Goal: Task Accomplishment & Management: Use online tool/utility

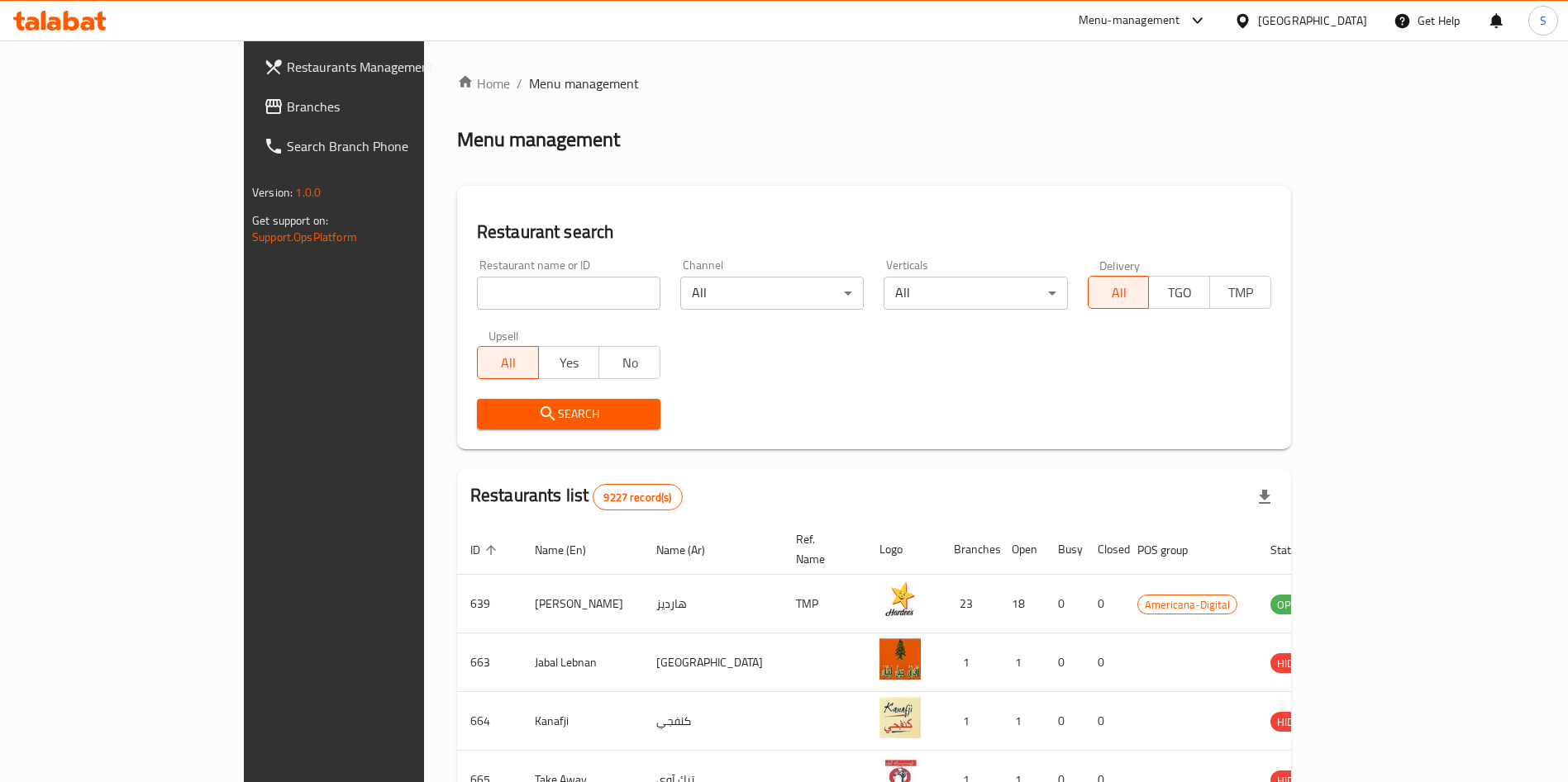
click at [509, 306] on input "search" at bounding box center [568, 293] width 183 height 33
type input "papa j"
click button "Search" at bounding box center [568, 414] width 183 height 31
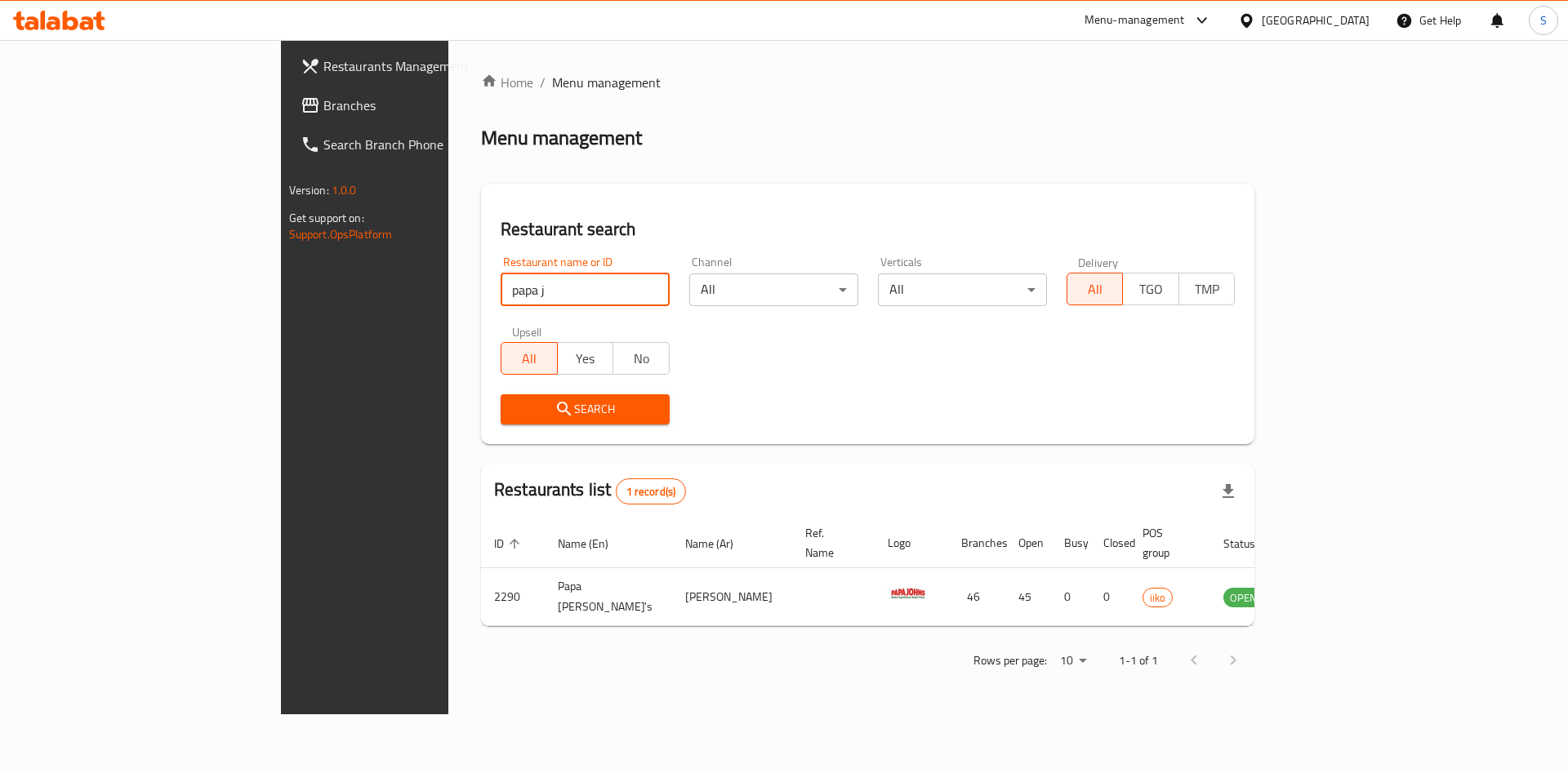
click at [793, 222] on h2 "Restaurant search" at bounding box center [867, 229] width 734 height 24
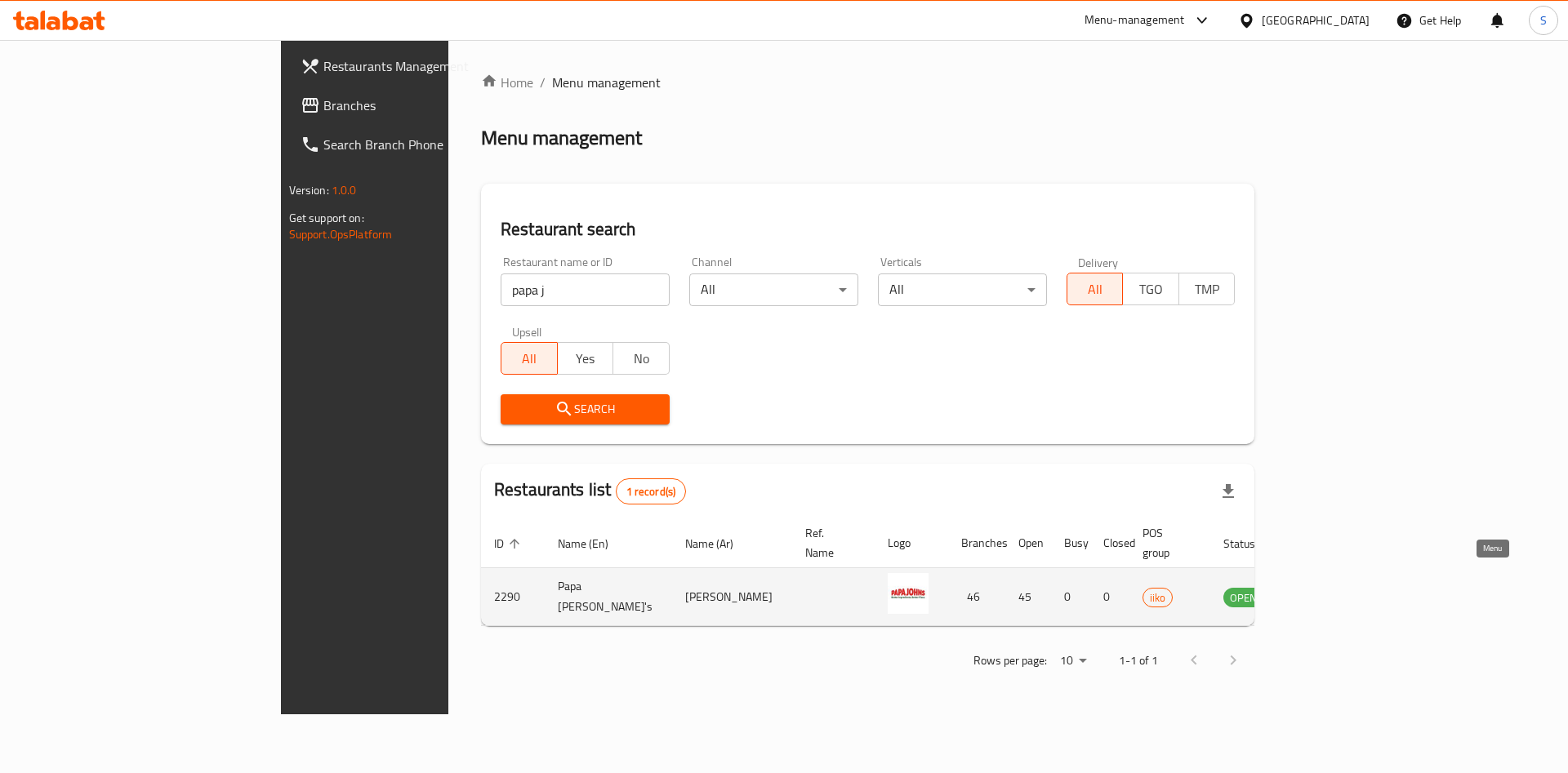
click at [1325, 594] on icon "enhanced table" at bounding box center [1322, 598] width 6 height 7
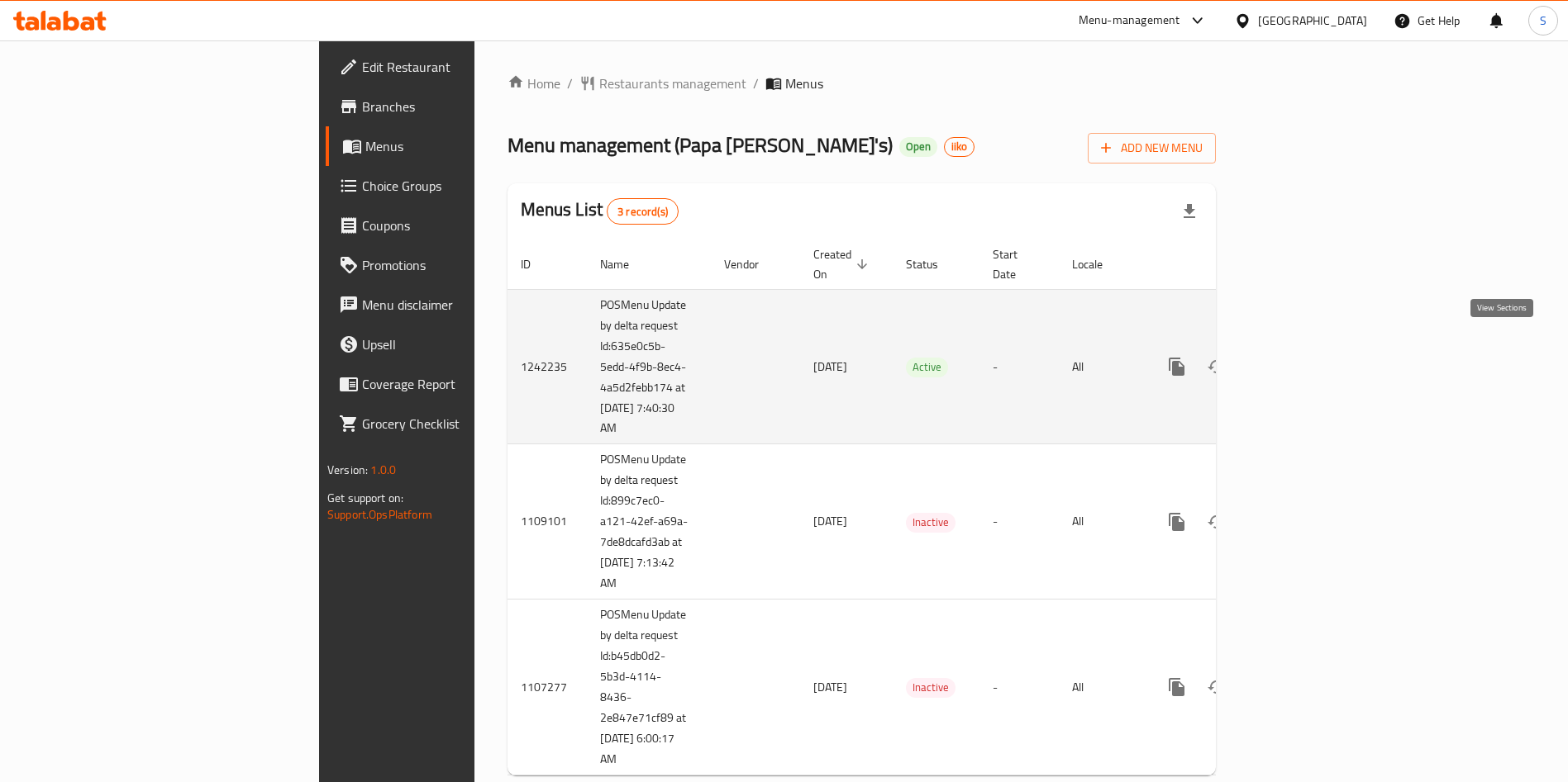
click at [1316, 355] on link "enhanced table" at bounding box center [1296, 367] width 39 height 39
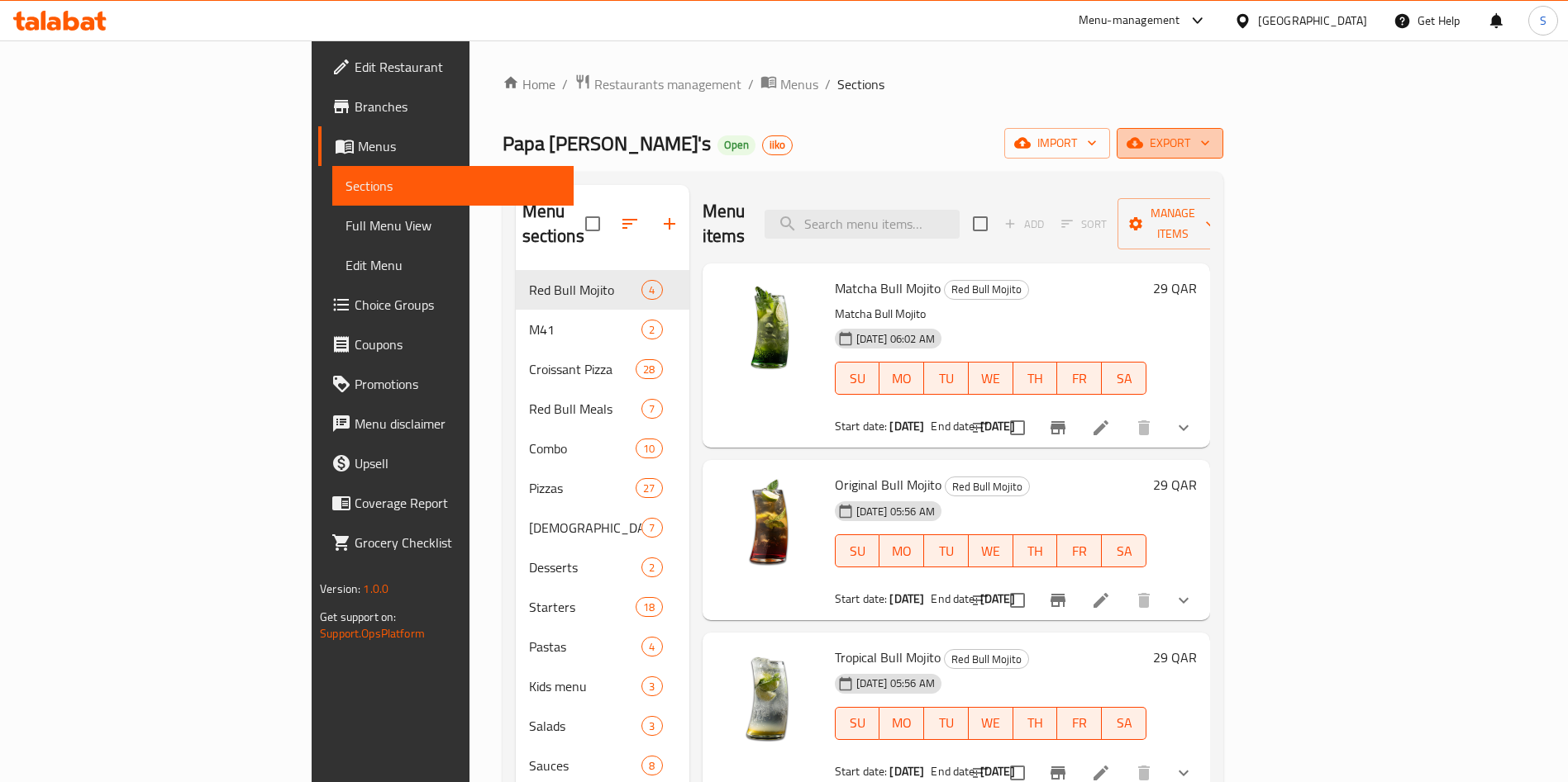
click at [1210, 143] on span "export" at bounding box center [1170, 143] width 80 height 21
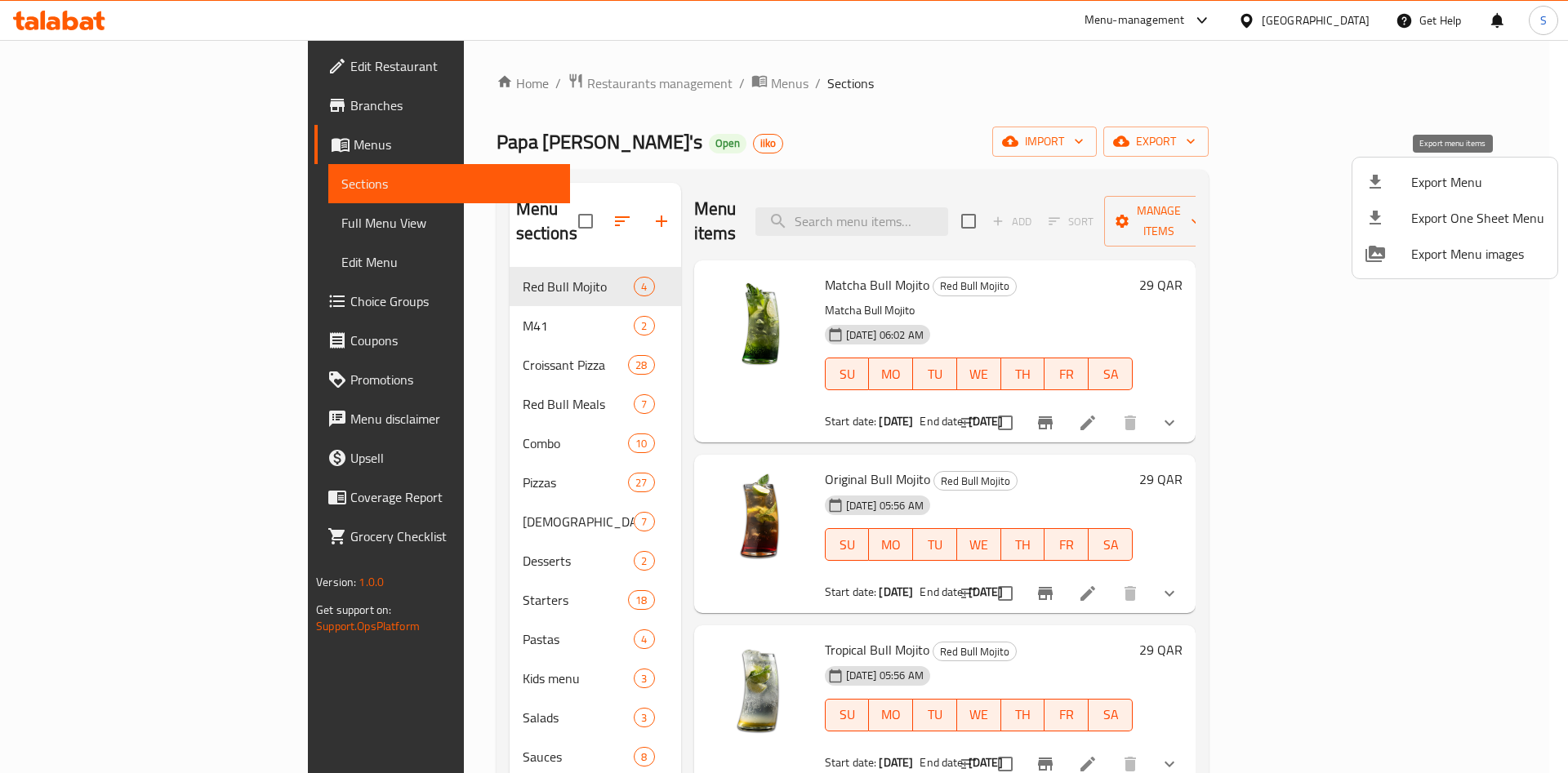
click at [1462, 186] on span "Export Menu" at bounding box center [1477, 182] width 133 height 20
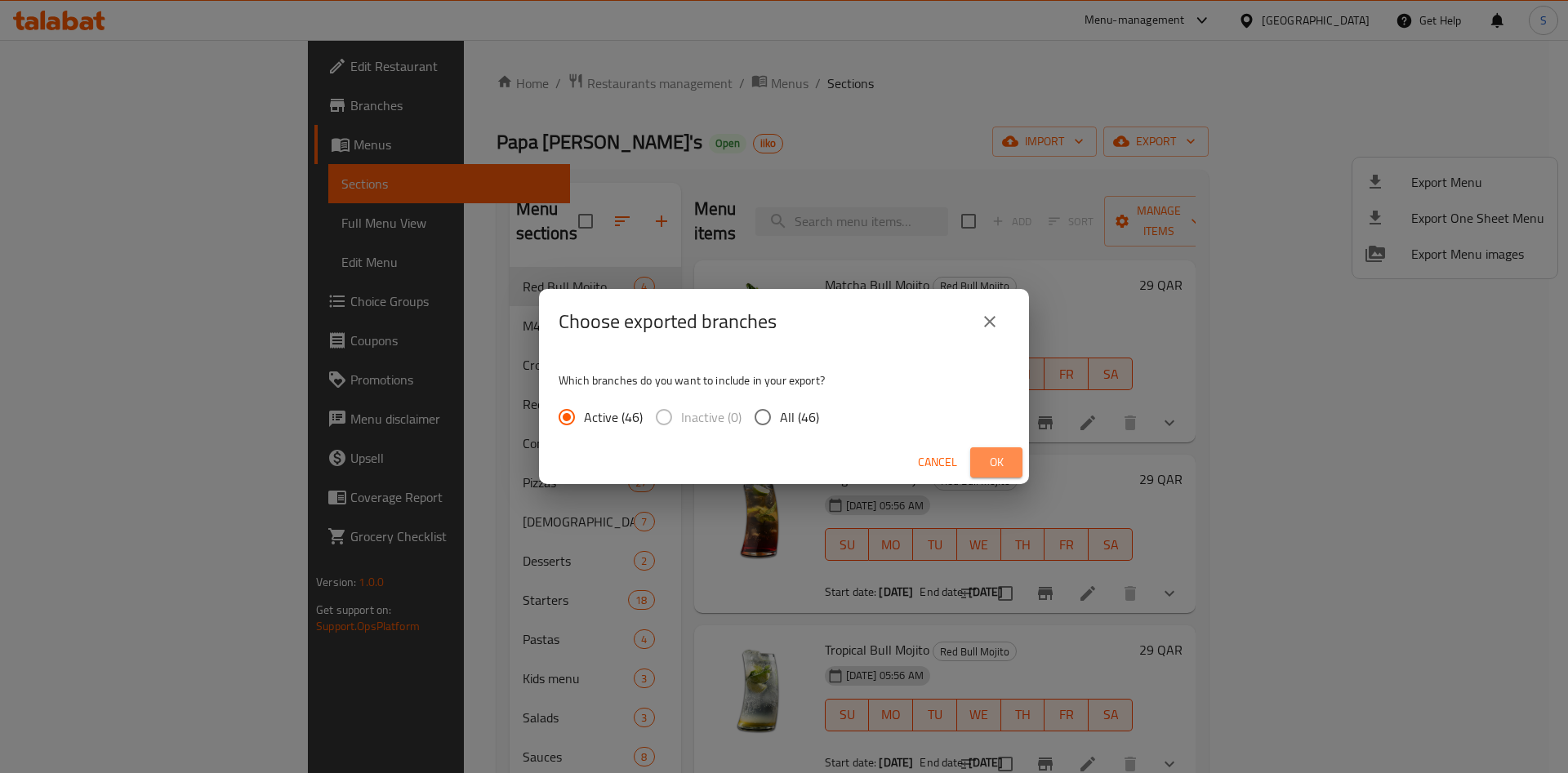
click at [994, 458] on span "Ok" at bounding box center [996, 462] width 26 height 21
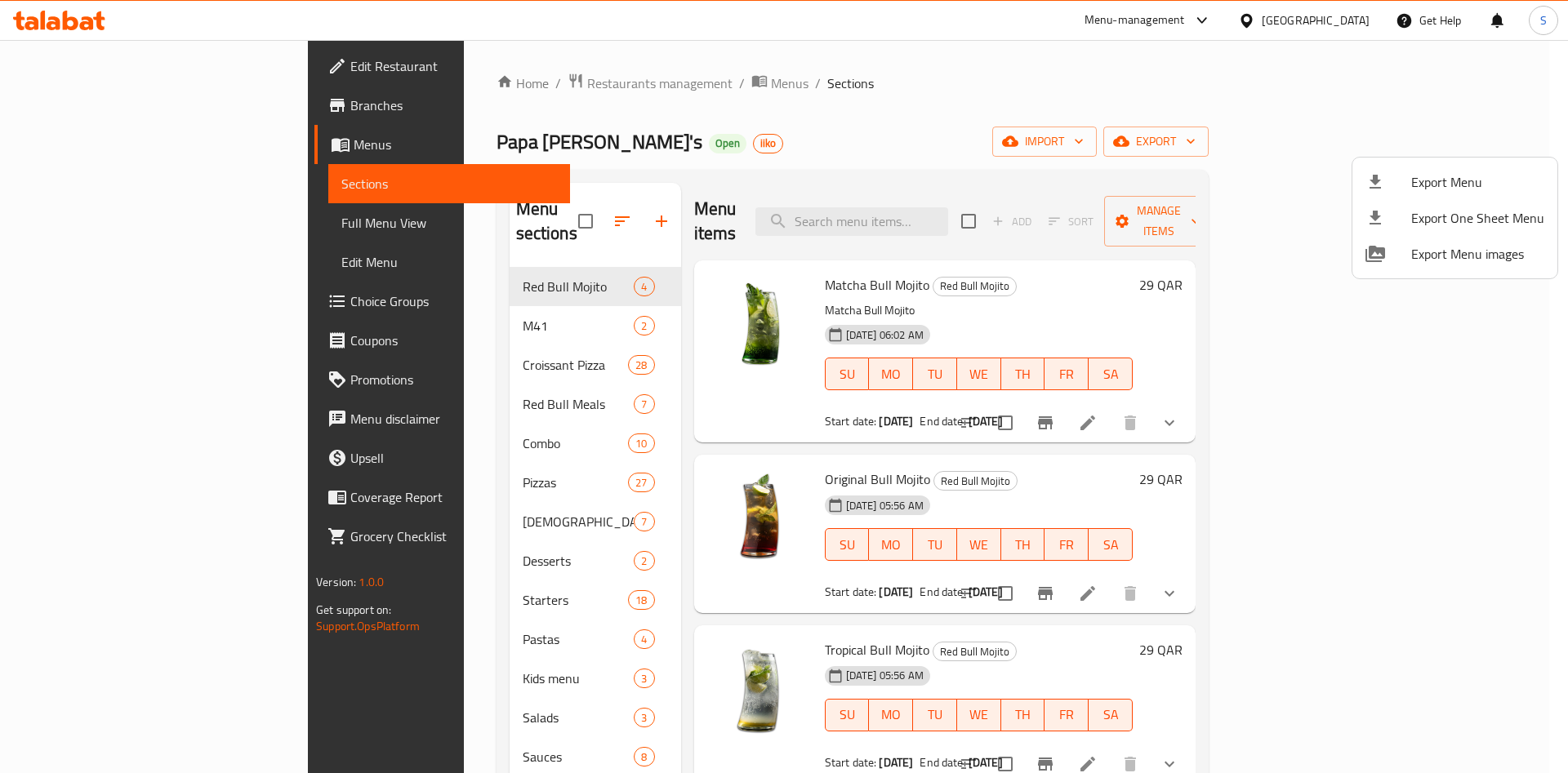
click at [1245, 11] on div at bounding box center [784, 386] width 1568 height 773
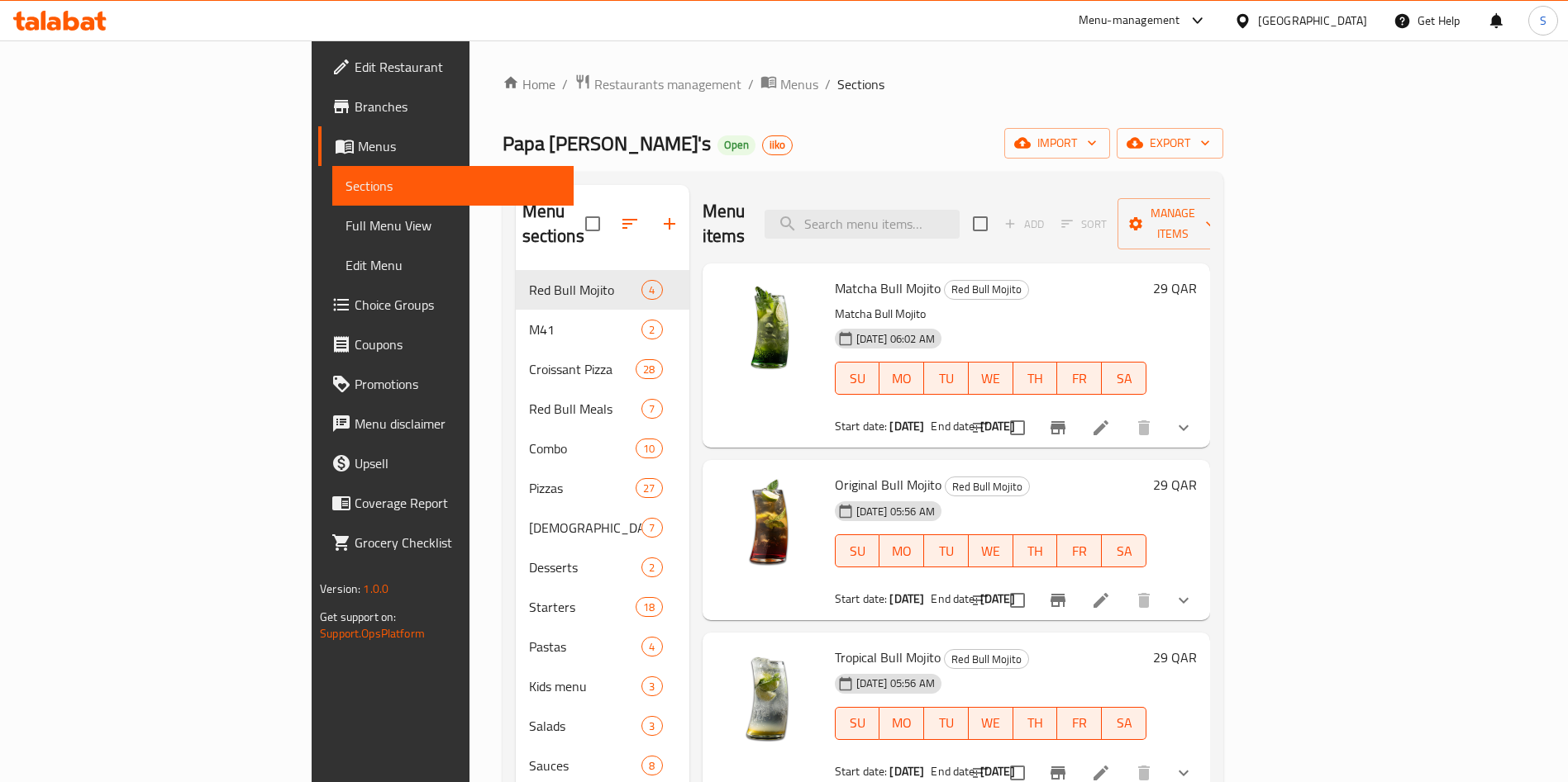
click at [1180, 18] on div "Menu-management" at bounding box center [1129, 20] width 101 height 20
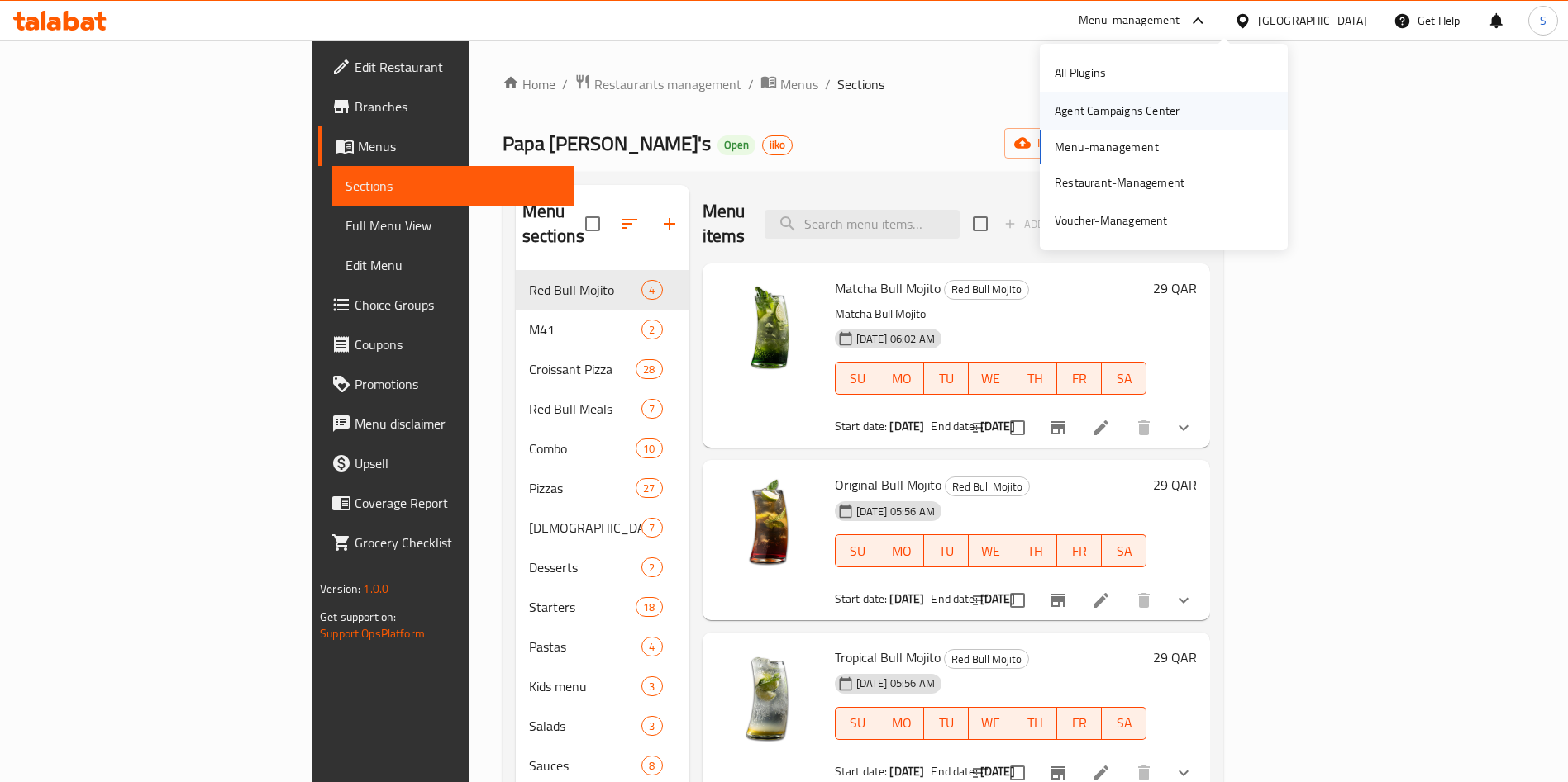
click at [1104, 114] on div "Agent Campaigns Center" at bounding box center [1117, 110] width 125 height 18
